Goal: Task Accomplishment & Management: Complete application form

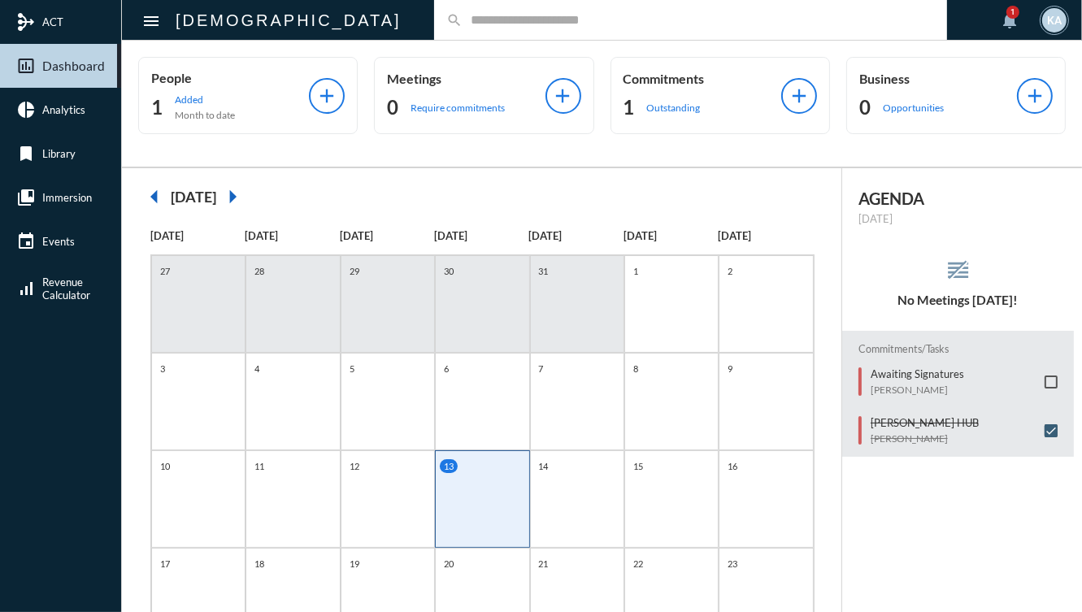
click at [462, 14] on input "text" at bounding box center [698, 20] width 472 height 14
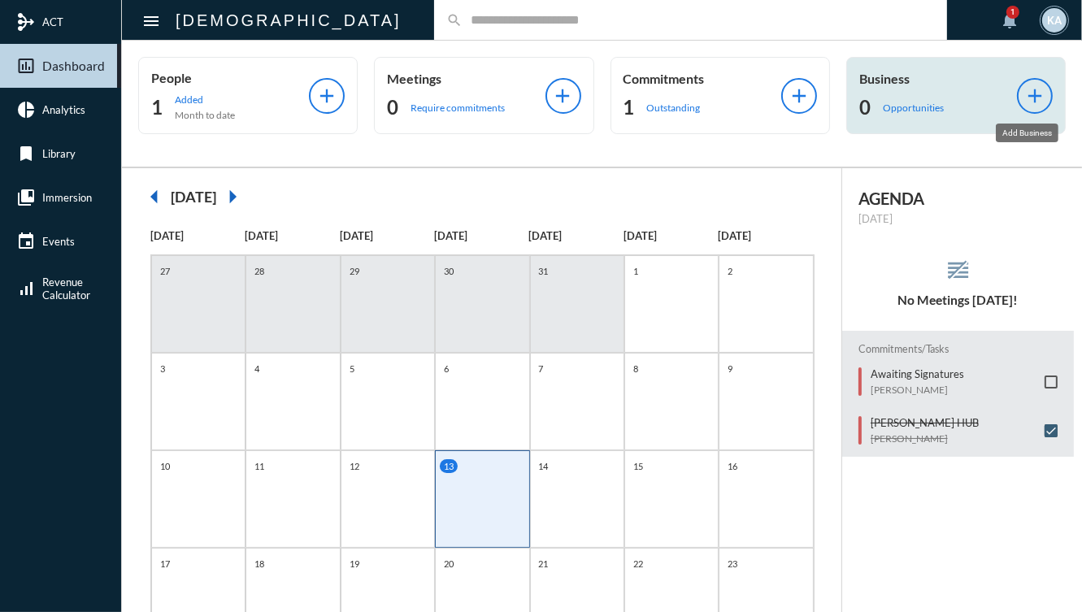
click at [1024, 85] on mat-icon "add" at bounding box center [1034, 96] width 23 height 23
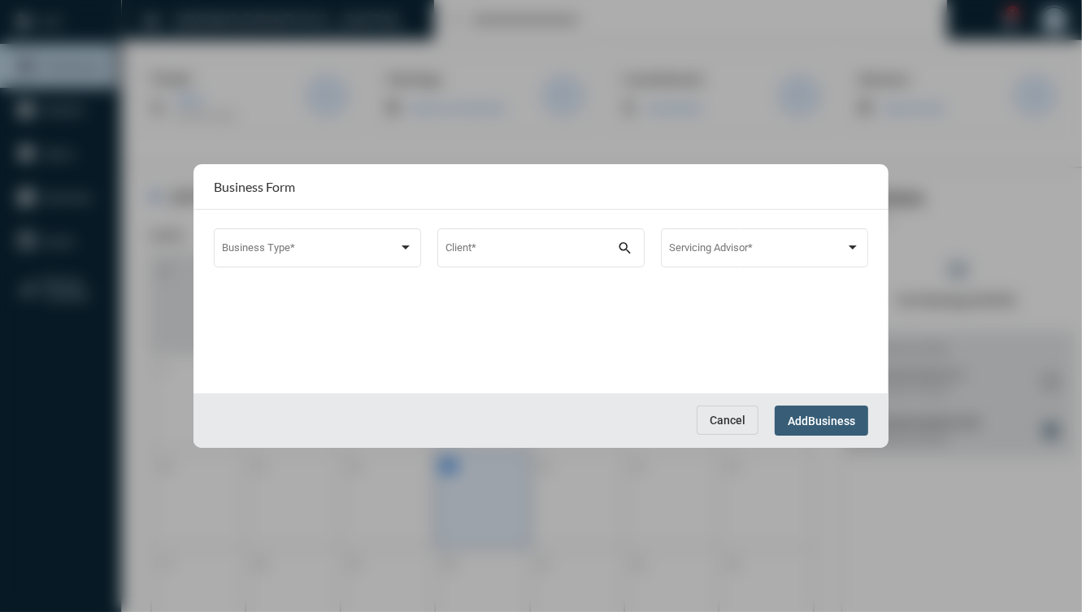
click at [710, 404] on div "Cancel Add Business" at bounding box center [540, 420] width 695 height 54
click at [711, 409] on button "Cancel" at bounding box center [727, 419] width 62 height 29
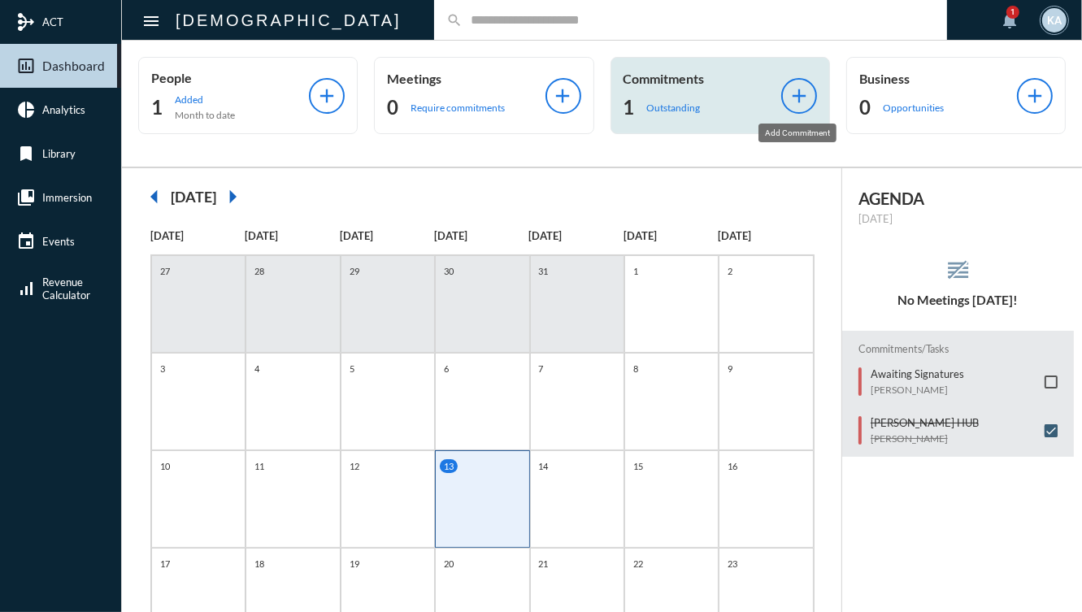
click at [797, 101] on mat-icon "add" at bounding box center [798, 96] width 23 height 23
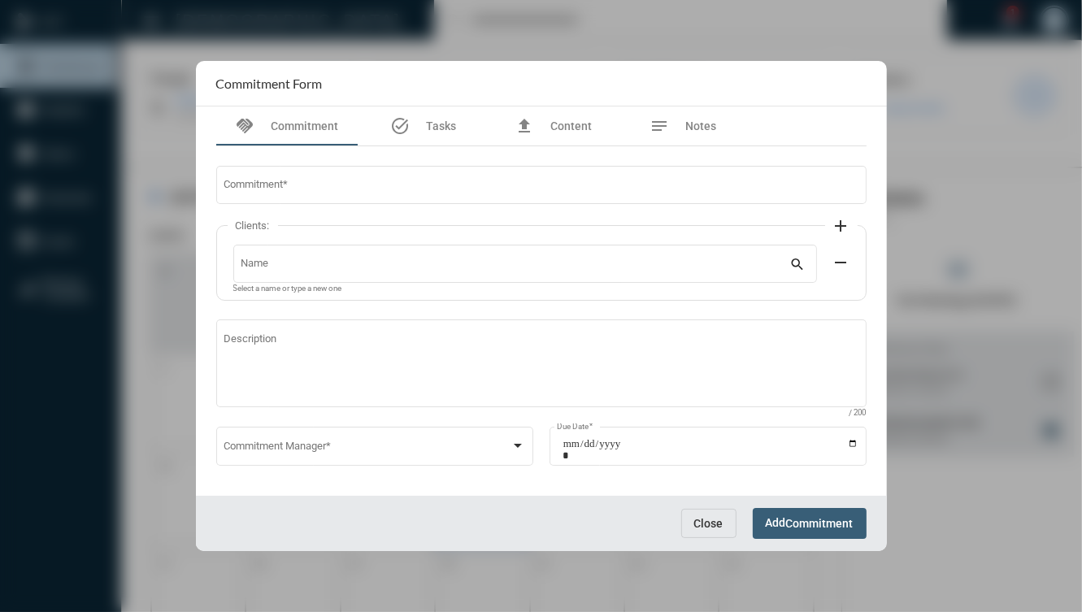
click at [351, 221] on div "Commitment * Clients: add Name search Select a name or type a new one remove De…" at bounding box center [541, 326] width 666 height 361
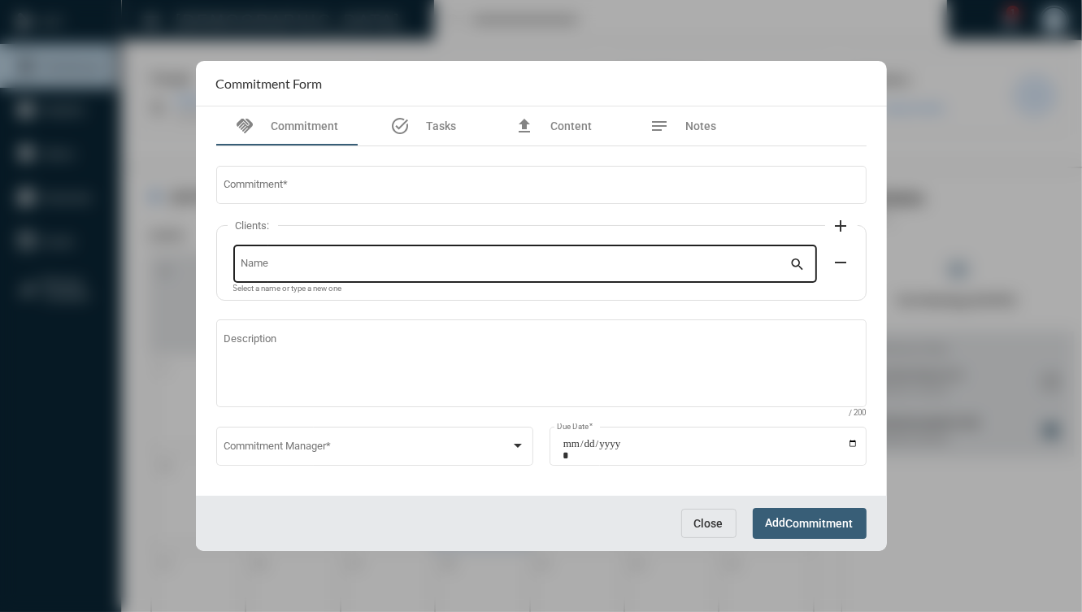
click at [315, 254] on div "Name" at bounding box center [515, 262] width 548 height 41
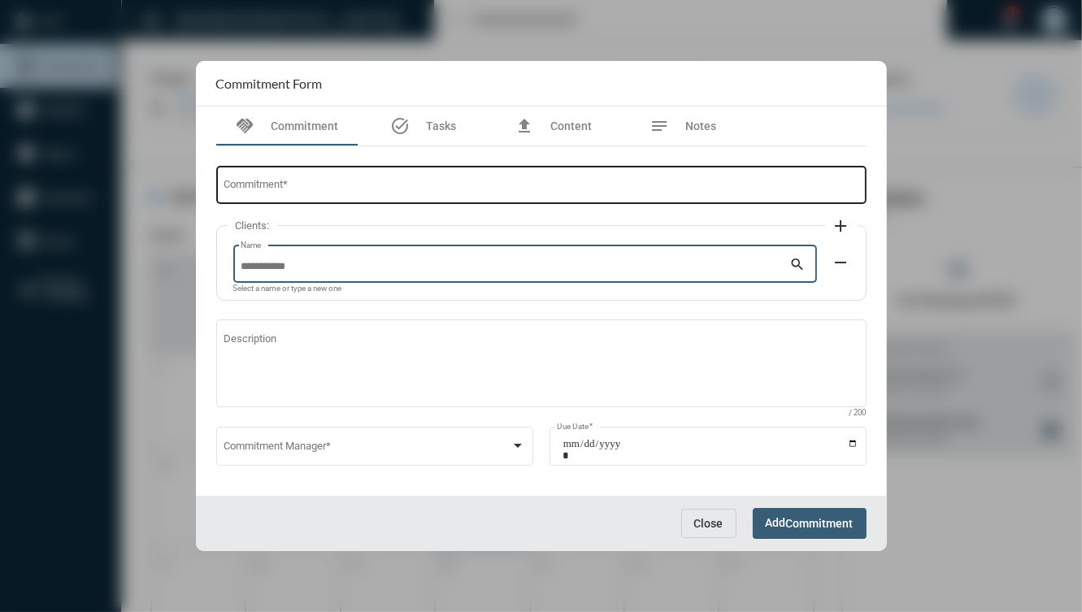
click at [318, 183] on input "Commitment *" at bounding box center [540, 187] width 635 height 12
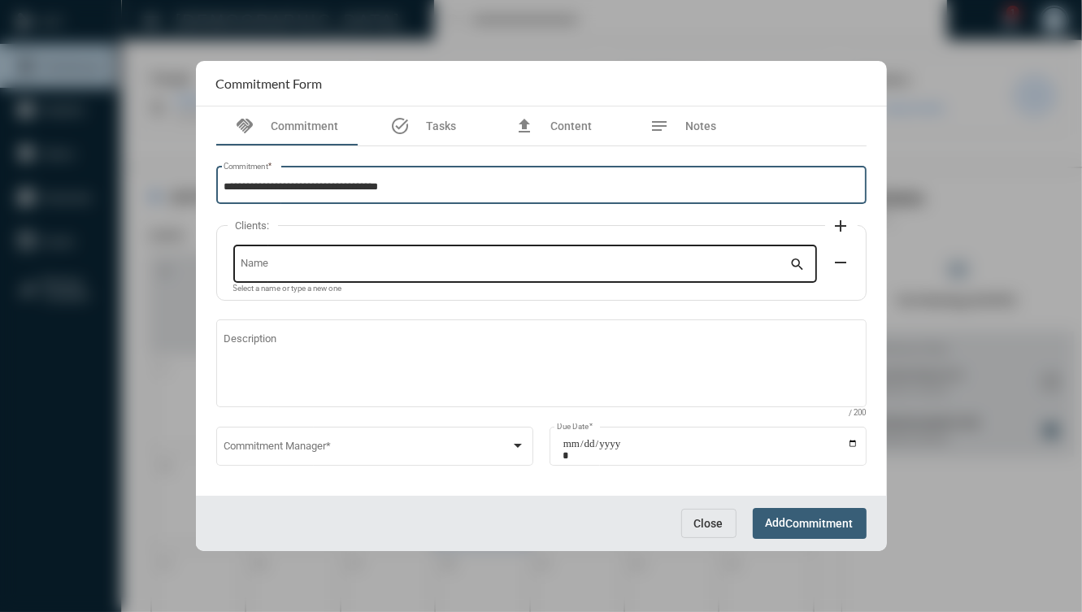
type input "**********"
click at [291, 263] on input "Name" at bounding box center [515, 267] width 548 height 12
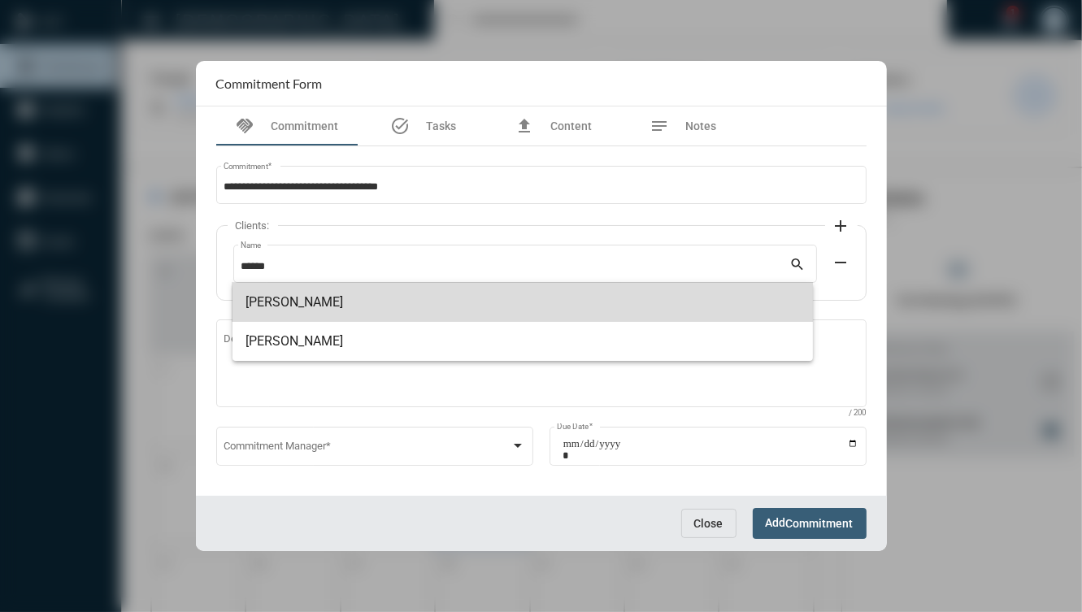
click at [310, 304] on span "[PERSON_NAME]" at bounding box center [522, 302] width 554 height 39
type input "**********"
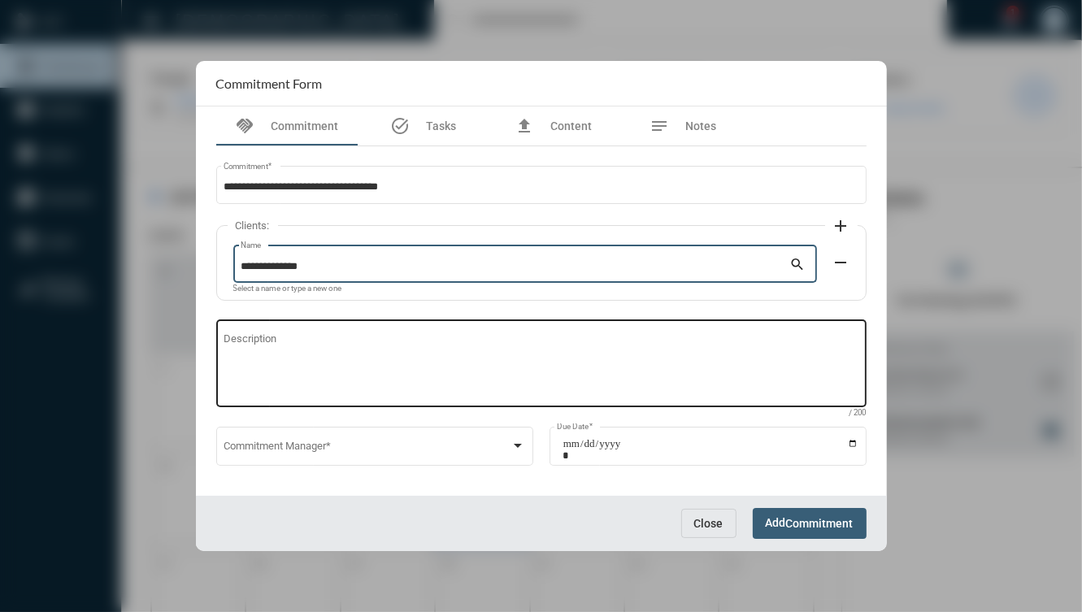
click at [298, 359] on textarea "Description" at bounding box center [540, 366] width 635 height 64
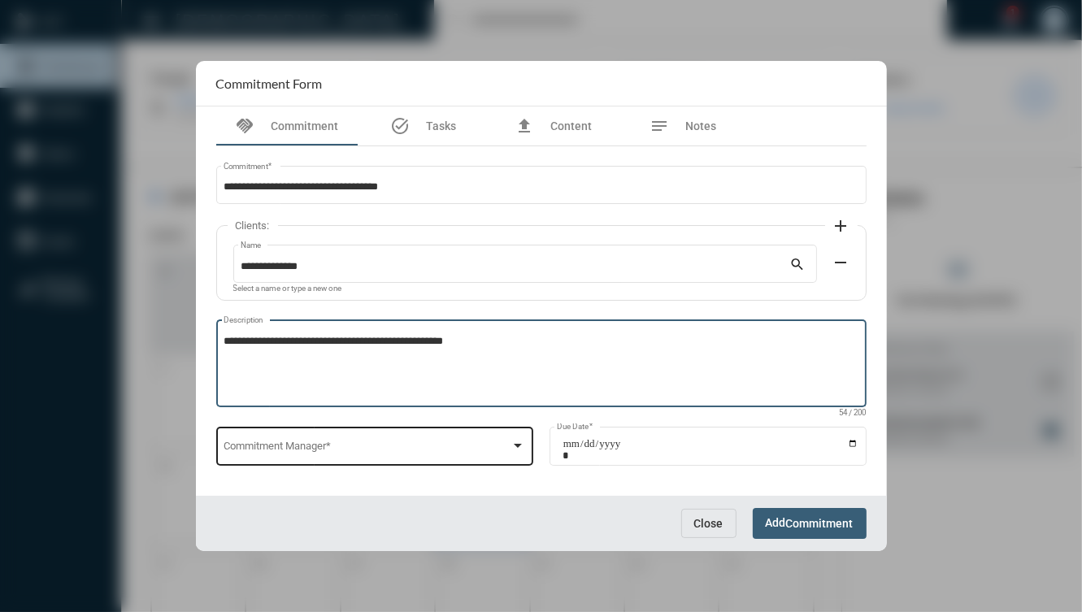
type textarea "**********"
click at [277, 457] on div "Commitment Manager *" at bounding box center [373, 444] width 301 height 41
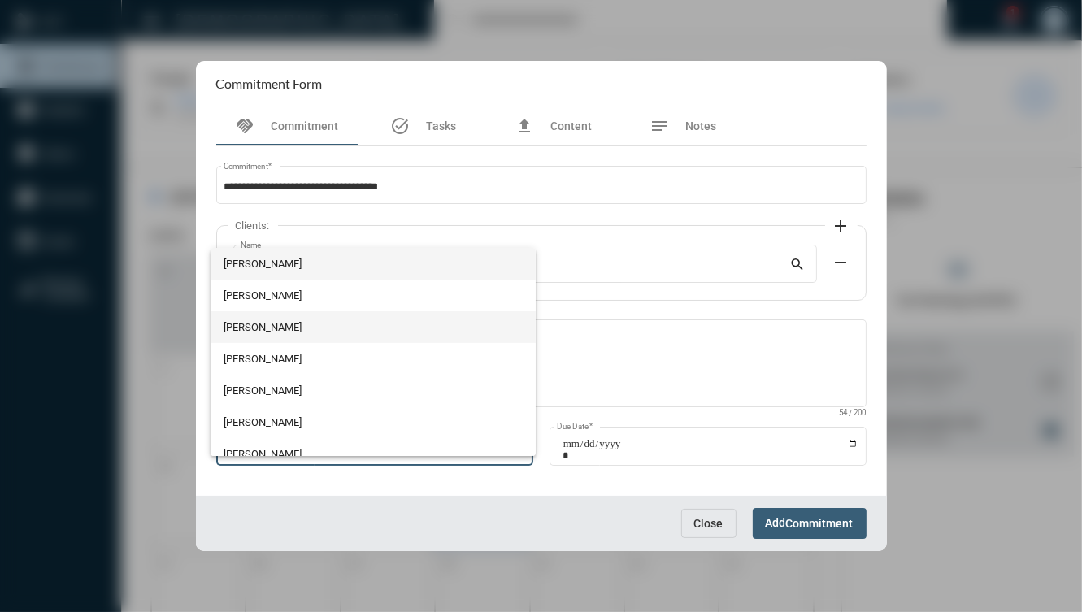
click at [262, 324] on span "[PERSON_NAME]" at bounding box center [372, 327] width 299 height 32
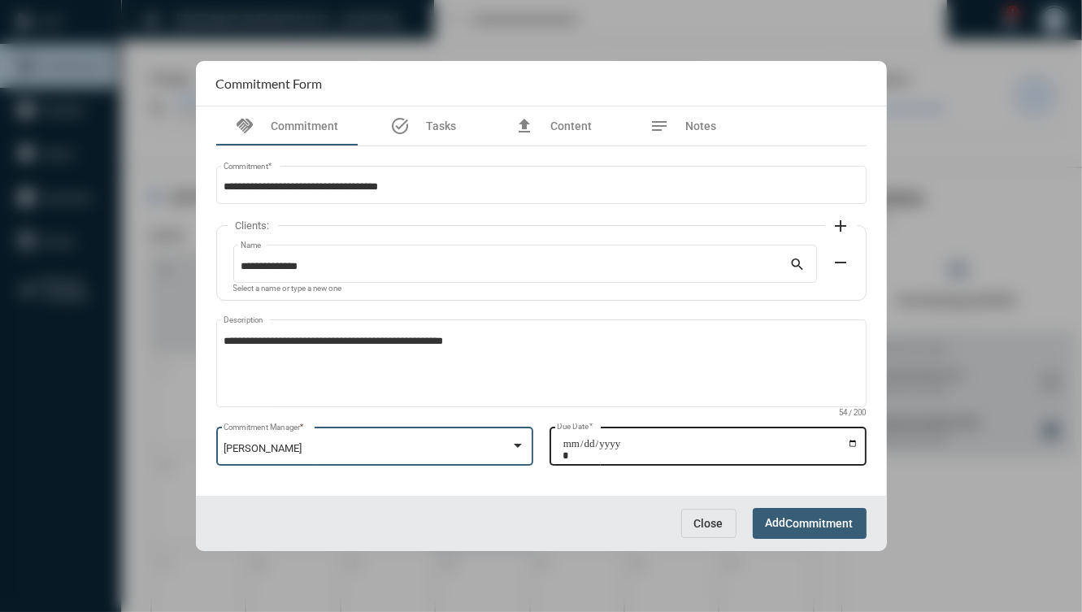
click at [843, 440] on input "Due Date *" at bounding box center [710, 449] width 296 height 23
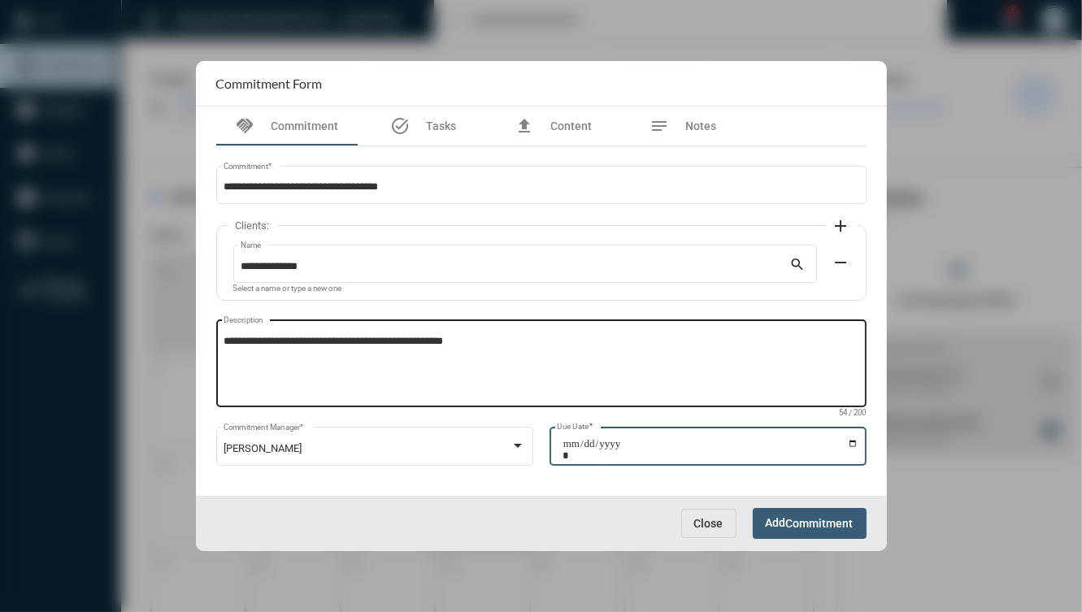
type input "**********"
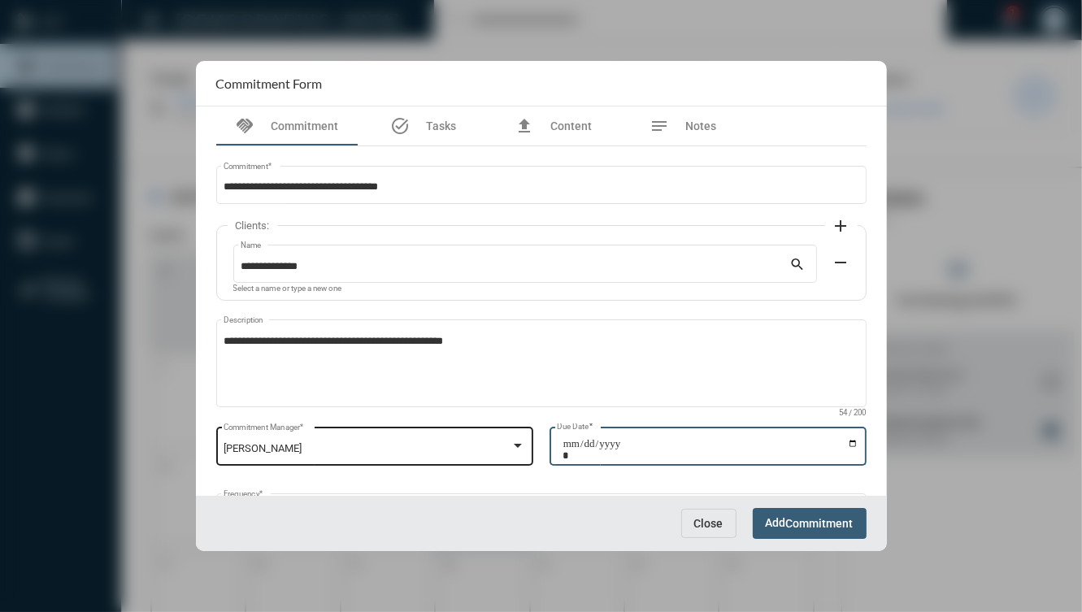
click at [453, 446] on div "[PERSON_NAME]" at bounding box center [366, 449] width 287 height 12
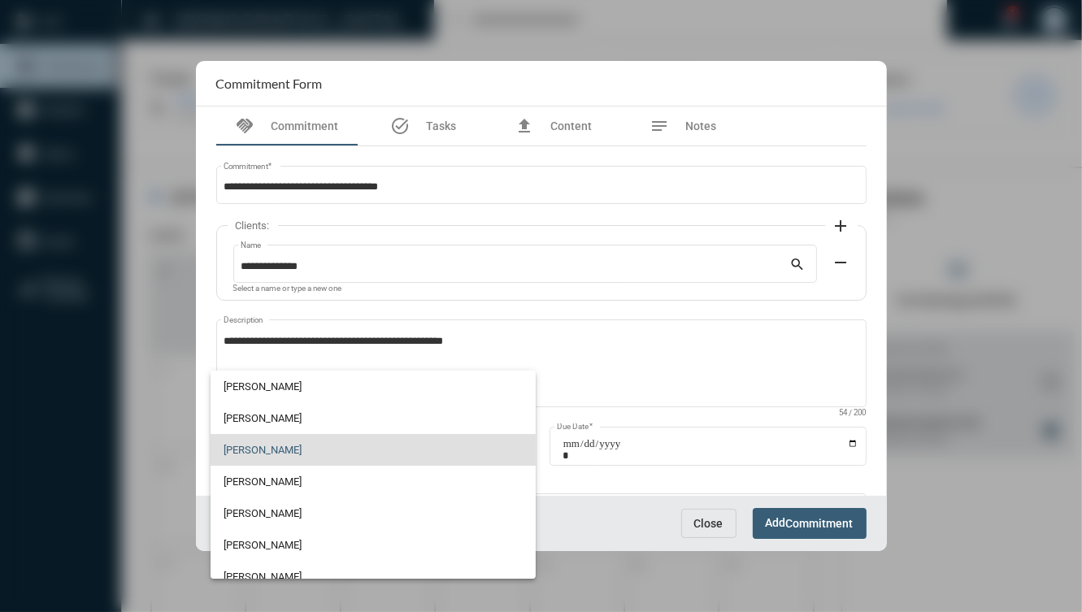
click at [789, 531] on div at bounding box center [541, 306] width 1082 height 612
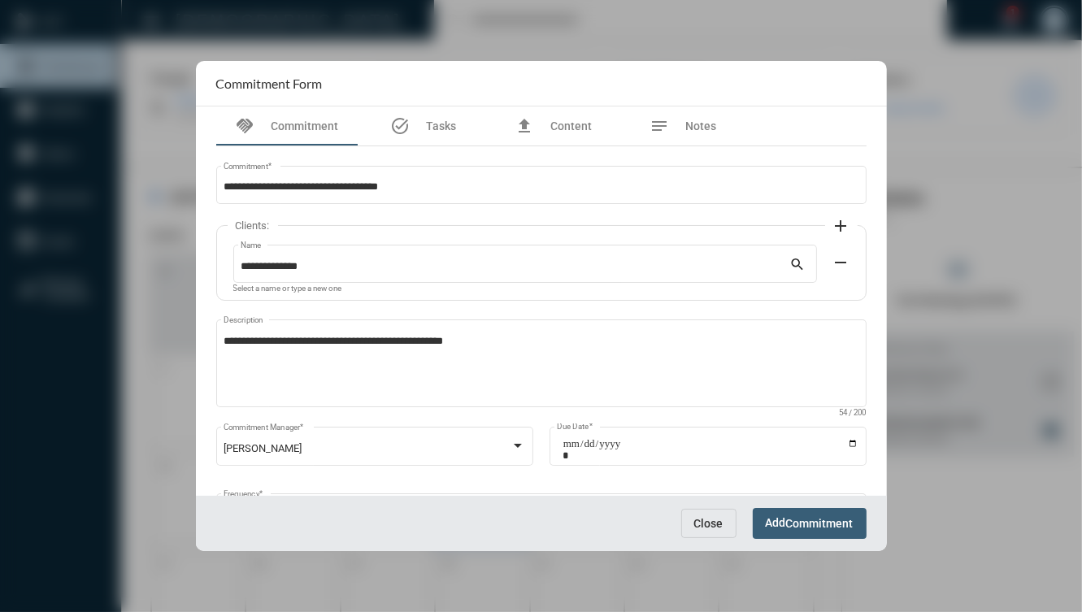
click at [789, 522] on span "Commitment" at bounding box center [819, 524] width 67 height 13
